Goal: Task Accomplishment & Management: Manage account settings

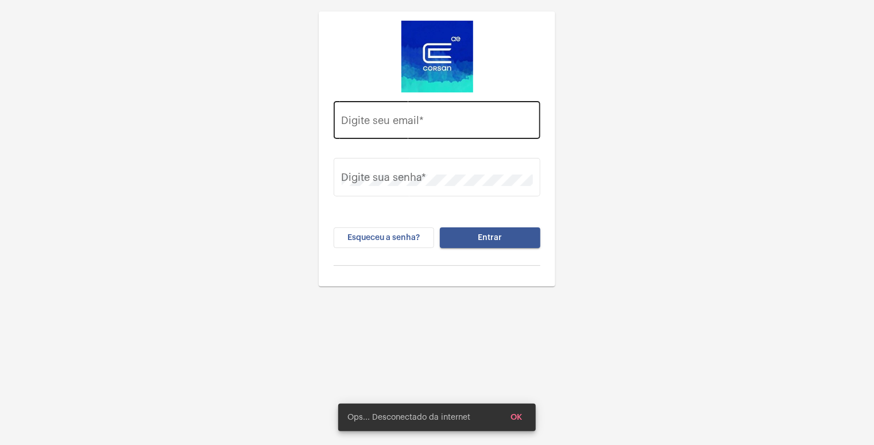
click at [411, 119] on div "Digite seu email *" at bounding box center [437, 118] width 191 height 41
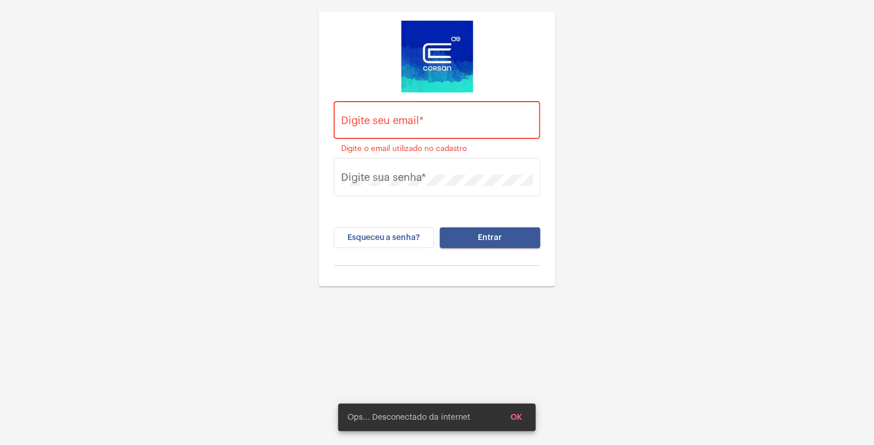
click at [408, 115] on div "Digite seu email *" at bounding box center [437, 118] width 191 height 41
drag, startPoint x: 396, startPoint y: 128, endPoint x: 413, endPoint y: 111, distance: 24.4
click at [413, 111] on div "Digite seu email *" at bounding box center [437, 118] width 191 height 41
type input "daisy.muller@explorercallcenter.com.br"
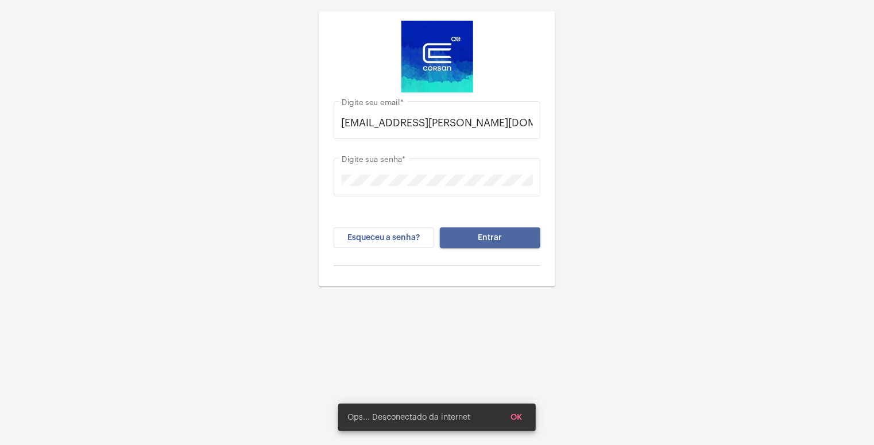
click at [514, 242] on button "Entrar" at bounding box center [490, 237] width 100 height 21
